Goal: Check status

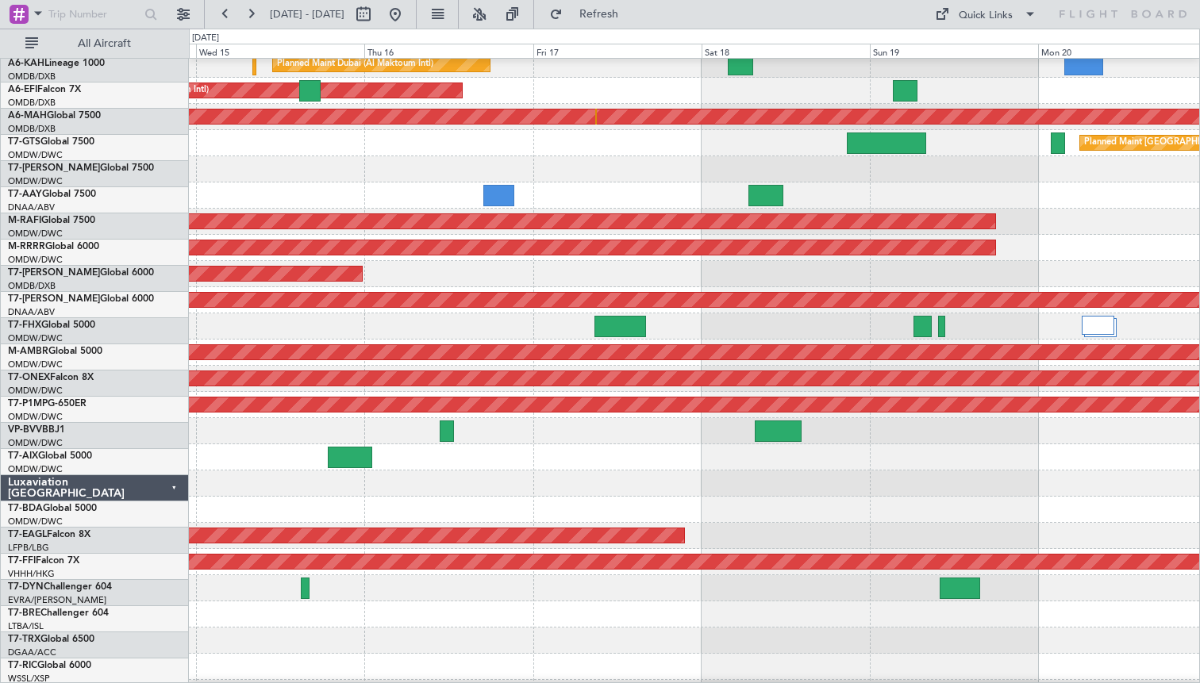
click at [552, 315] on div at bounding box center [694, 327] width 1010 height 26
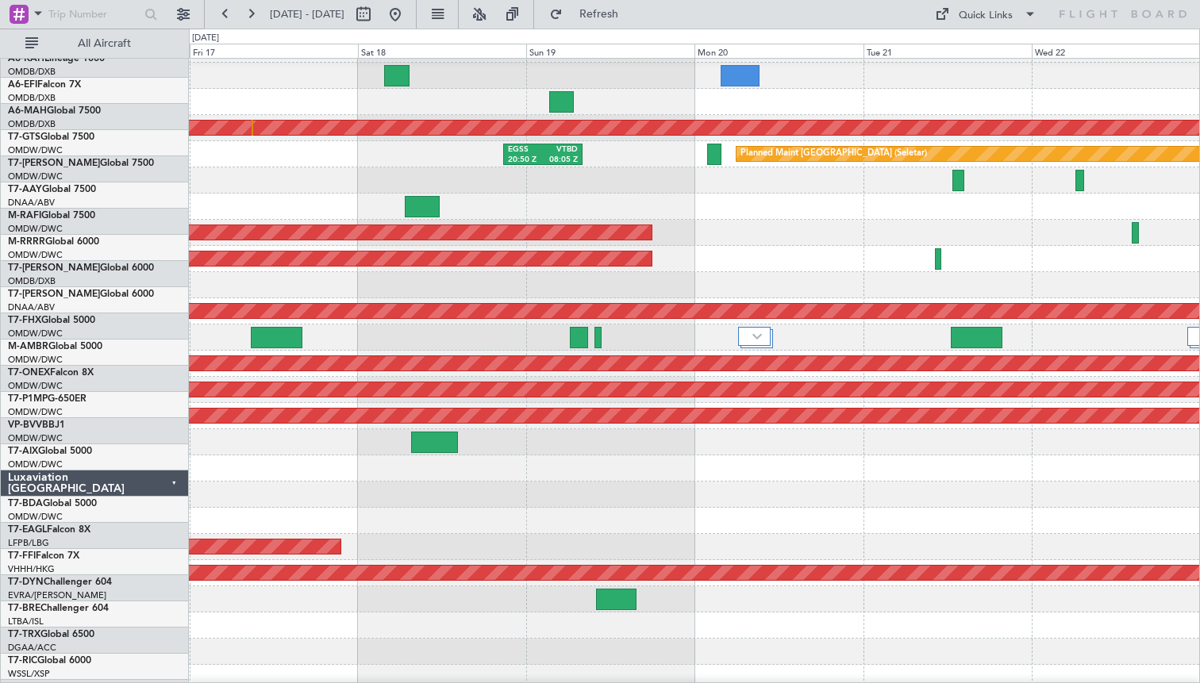
scroll to position [75, 0]
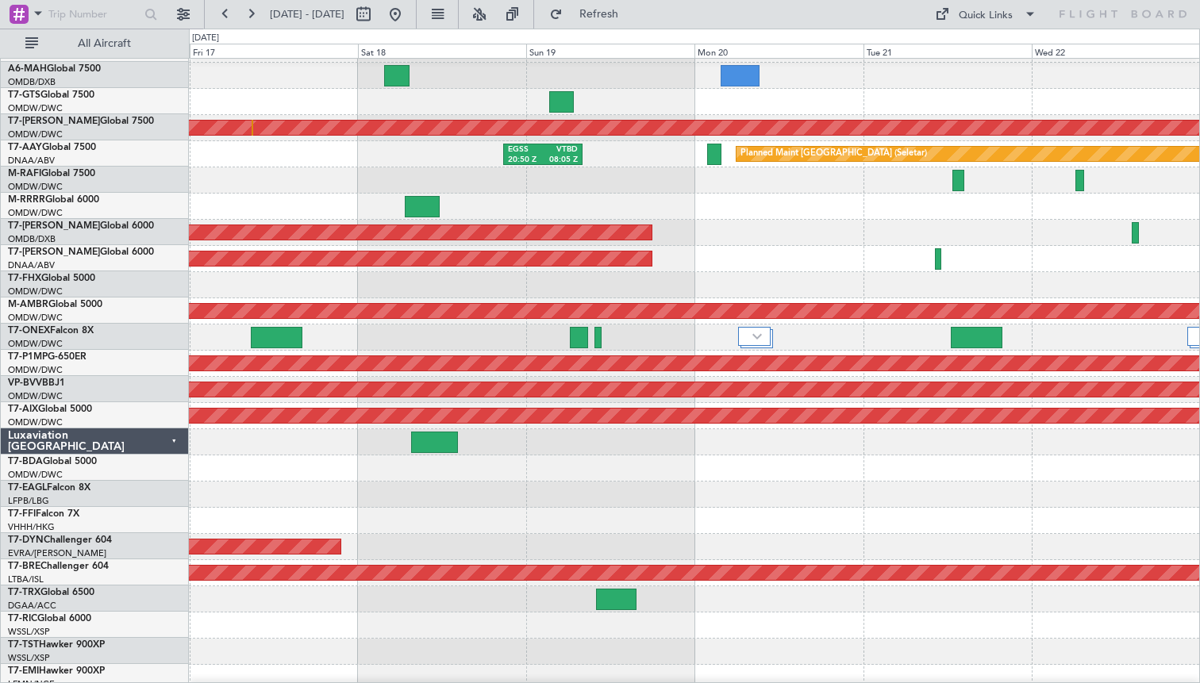
click at [352, 325] on div at bounding box center [694, 338] width 1010 height 26
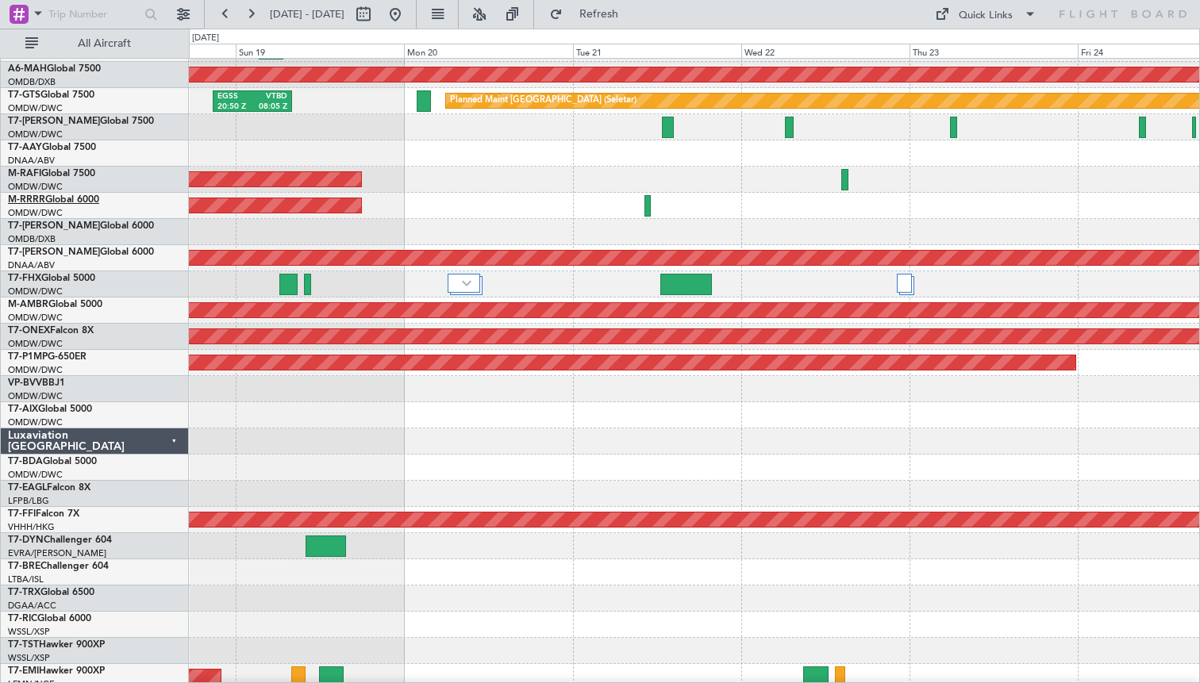
scroll to position [0, 0]
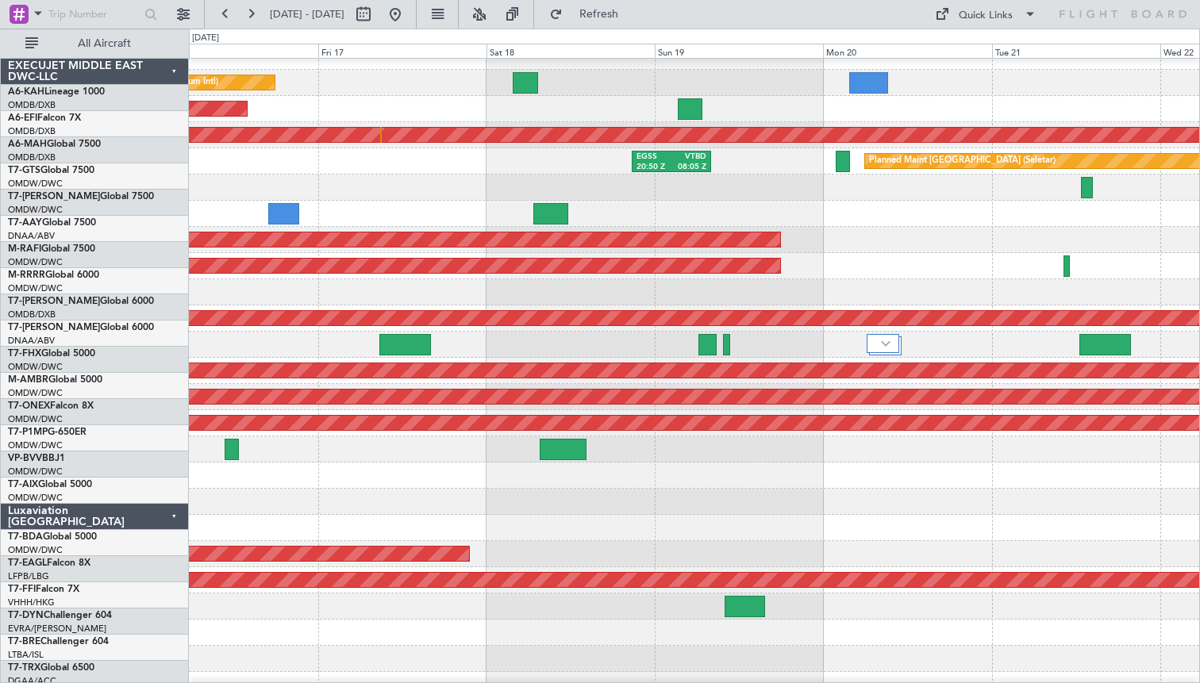
click at [834, 227] on div at bounding box center [694, 214] width 1010 height 26
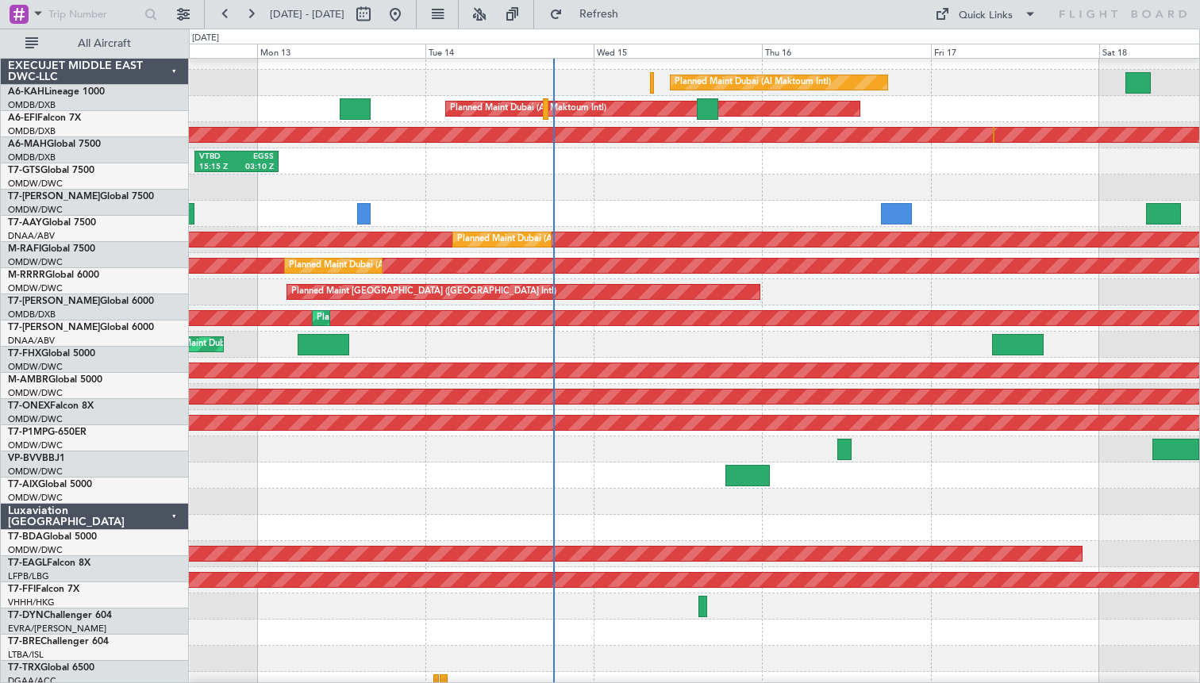
scroll to position [13, 0]
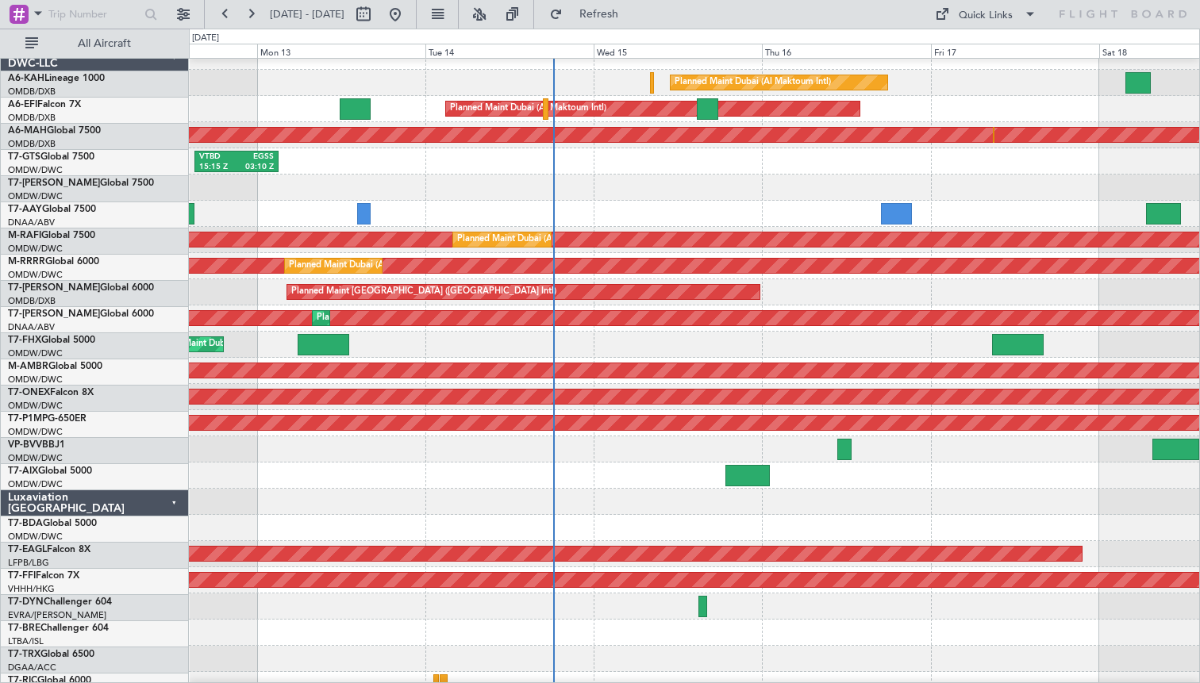
click at [462, 175] on div "VTBD 15:15 Z EGSS 03:10 Z EGSS 20:50 Z VTBD 08:05 Z EGSS 17:05 Z VTBD 04:10 Z" at bounding box center [694, 161] width 1010 height 26
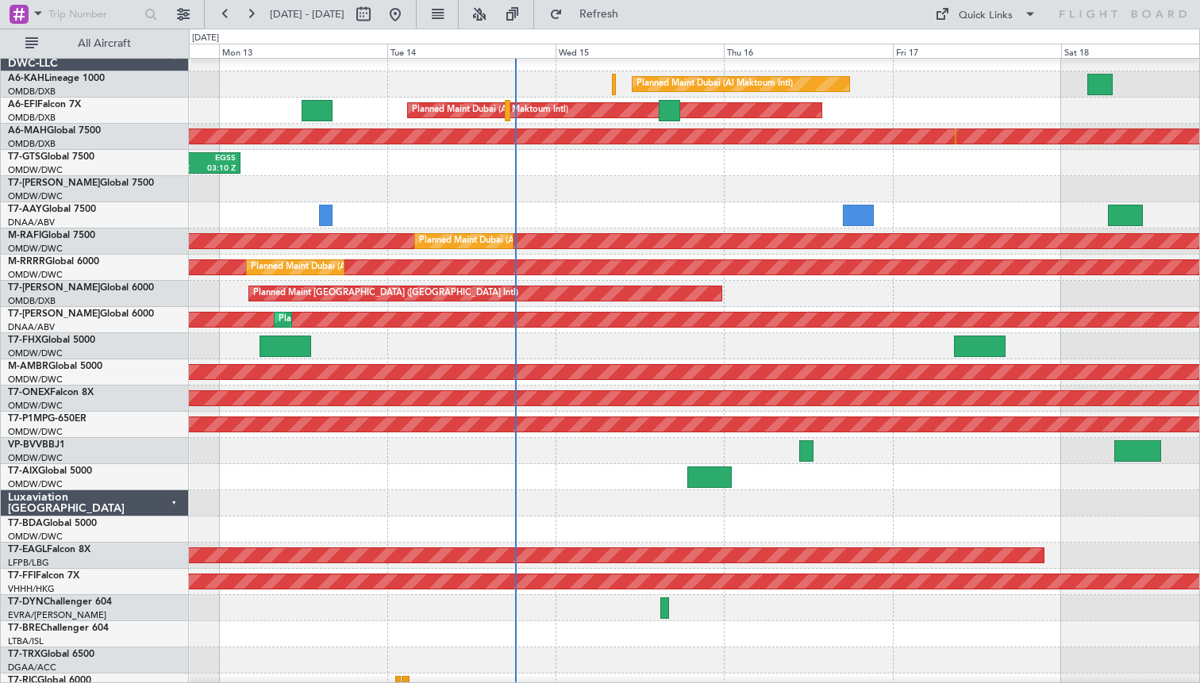
click at [928, 230] on div "Planned Maint Dubai (Al Maktoum Intl) Planned Maint [GEOGRAPHIC_DATA] (Al Makto…" at bounding box center [694, 242] width 1010 height 26
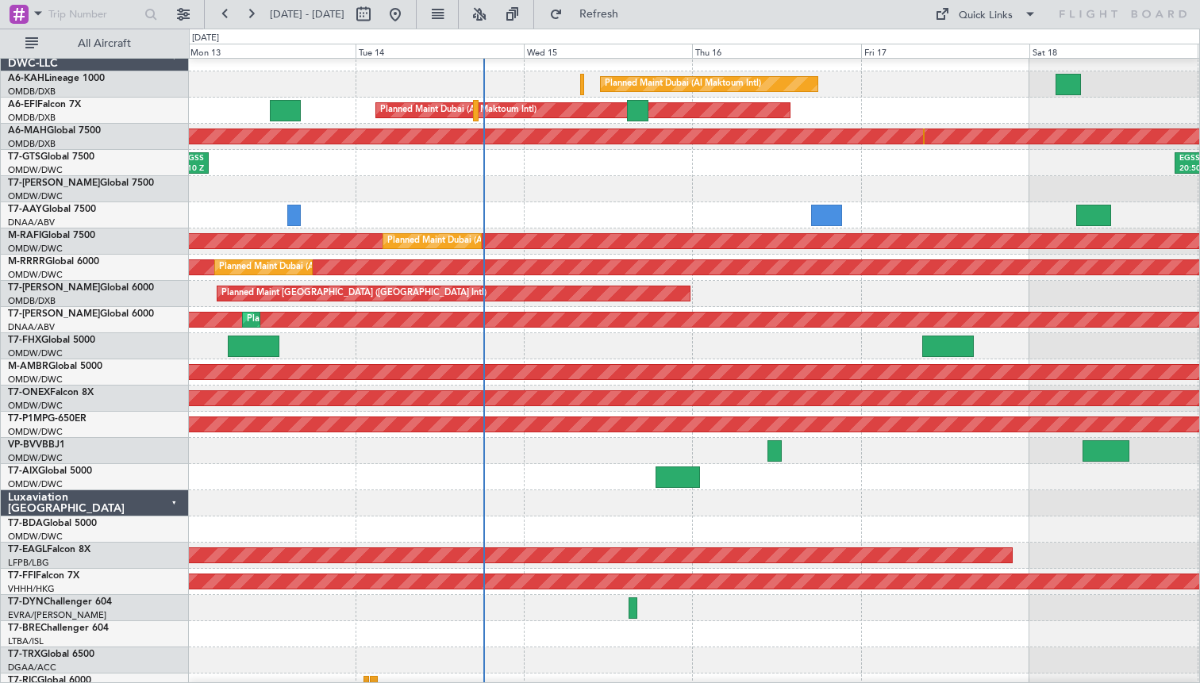
click at [956, 188] on div at bounding box center [694, 189] width 1010 height 26
click at [517, 181] on div at bounding box center [694, 189] width 1010 height 26
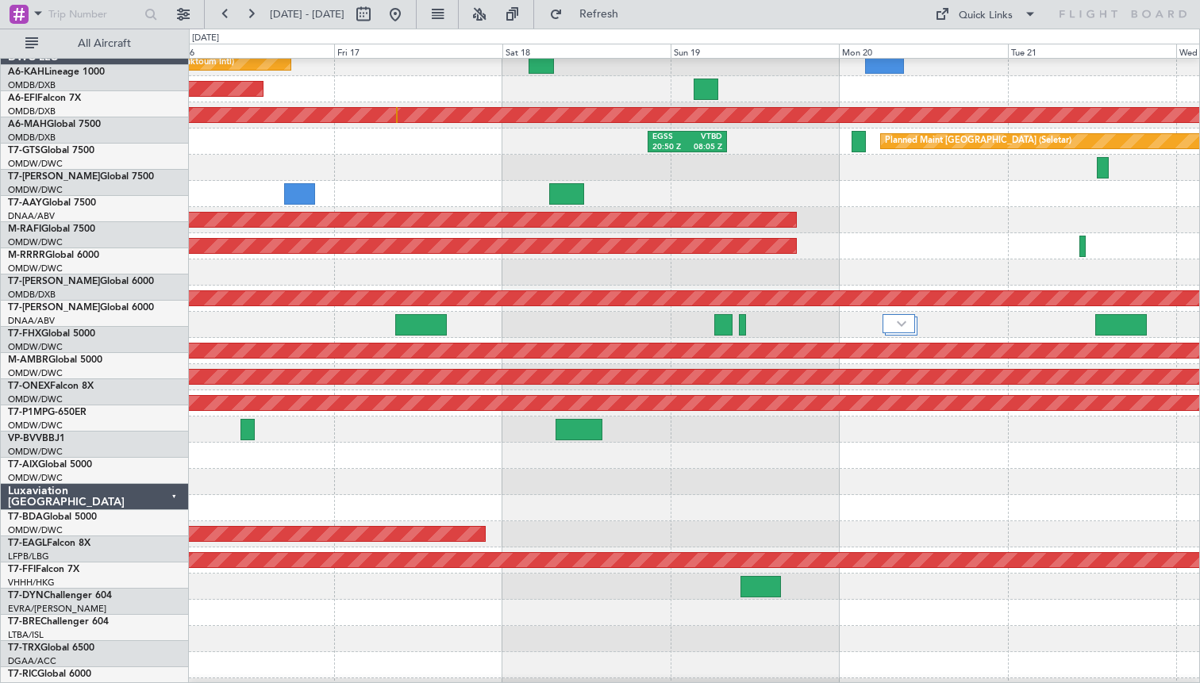
scroll to position [41, 0]
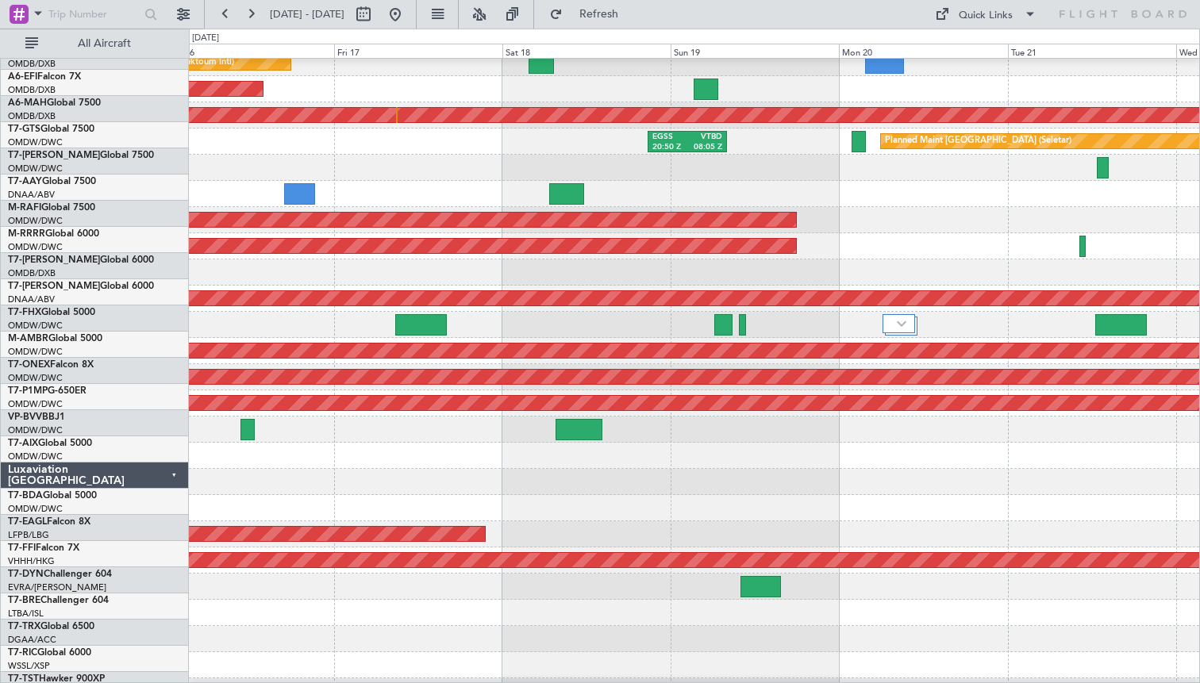
click at [448, 160] on div at bounding box center [694, 168] width 1010 height 26
